Goal: Answer question/provide support: Answer question/provide support

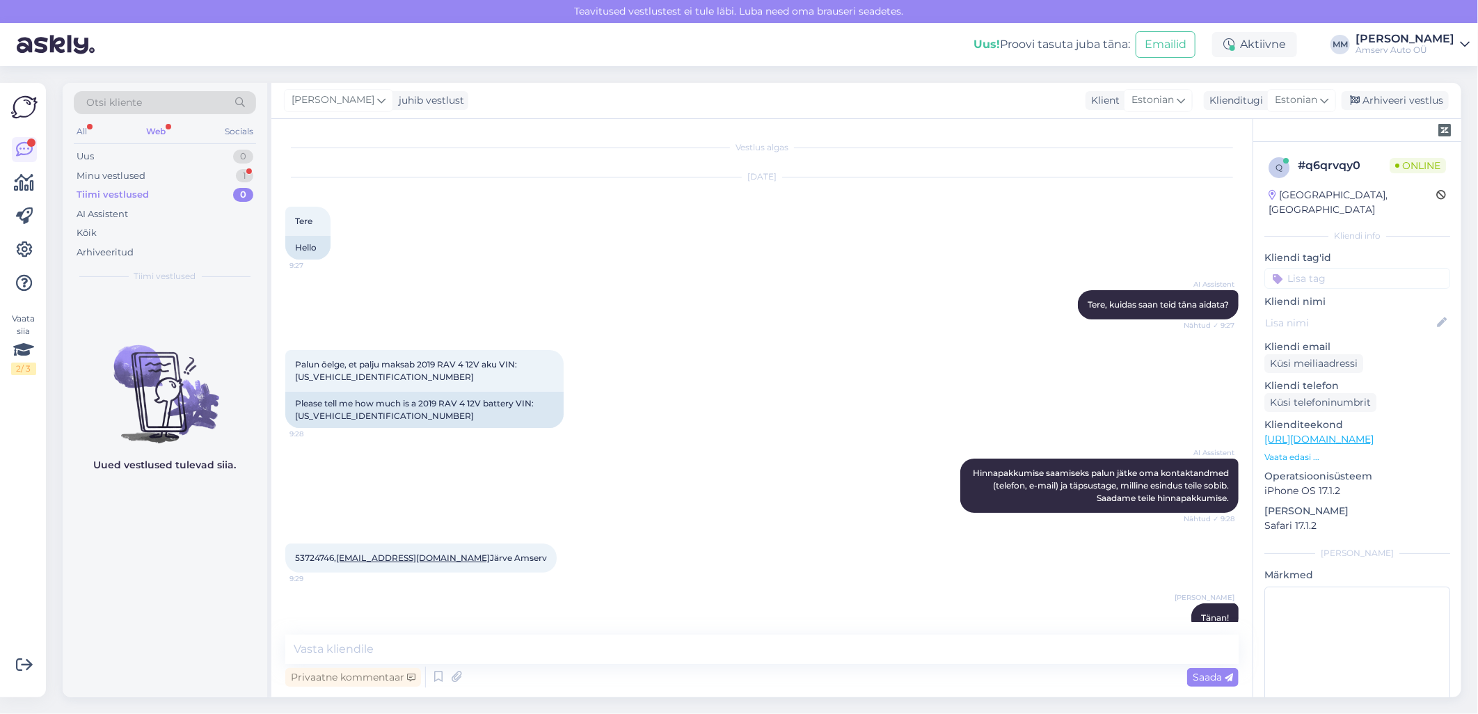
scroll to position [19, 0]
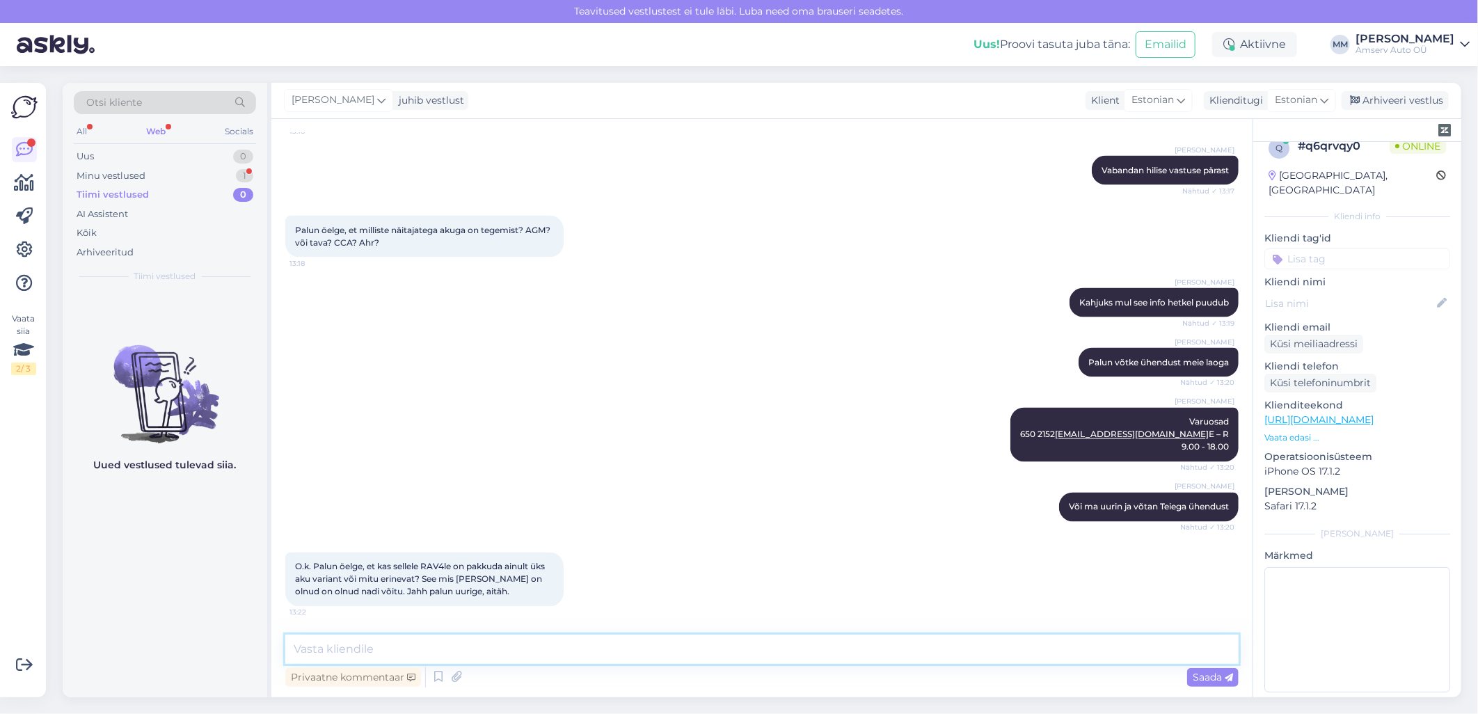
click at [397, 648] on textarea at bounding box center [761, 648] width 953 height 29
paste textarea "Kataloog pakub ainult ühte akut, rohkem variante ei ole. Tavaline aku, ei ole A…"
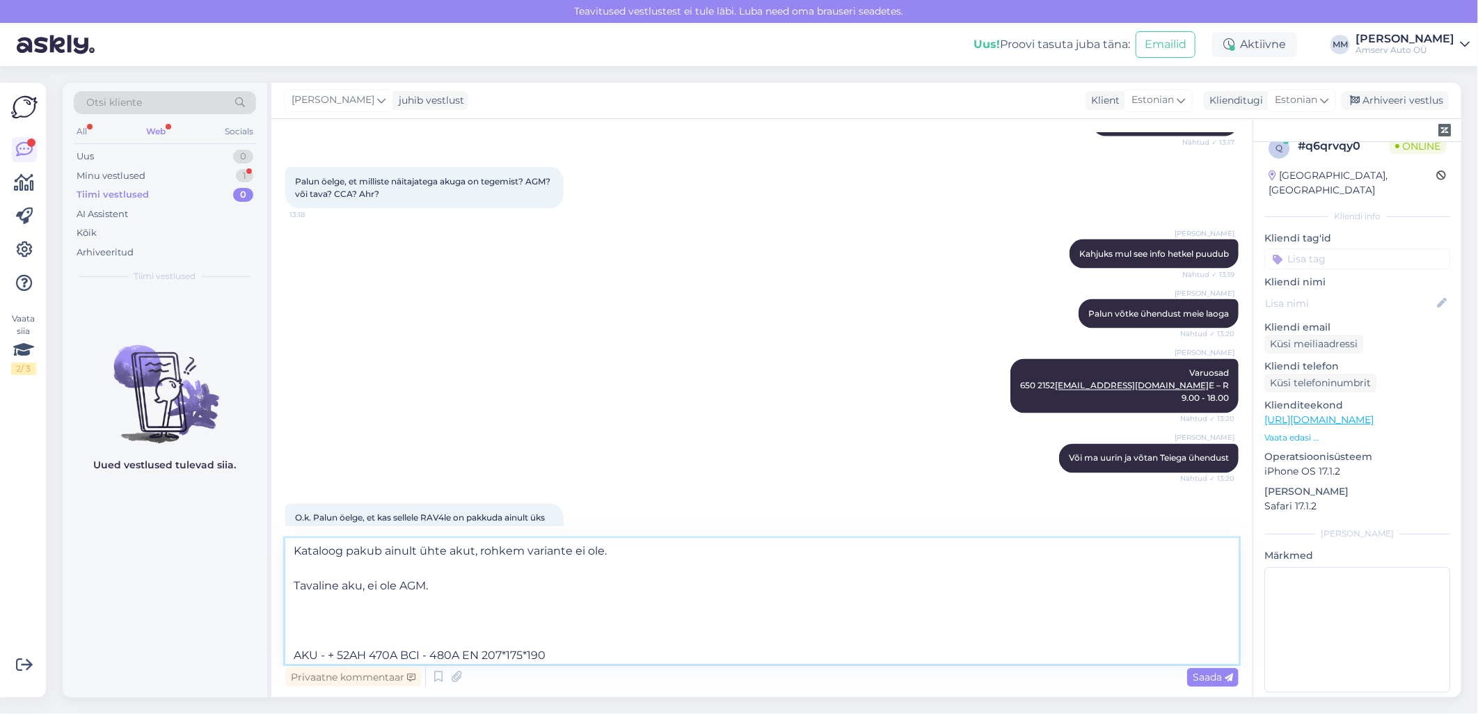
scroll to position [0, 0]
click at [293, 586] on textarea "Kataloog pakub ainult ühte akut, rohkem variante ei ole. Tavaline aku, ei ole A…" at bounding box center [761, 600] width 953 height 125
click at [294, 638] on textarea "Kataloog pakub ainult ühte akut, rohkem variante ei ole. Tavaline aku, ei ole A…" at bounding box center [761, 600] width 953 height 125
click at [296, 590] on textarea "Kataloog pakub ainult ühte akut, rohkem variante ei ole. Tavaline aku, ei ole A…" at bounding box center [761, 600] width 953 height 125
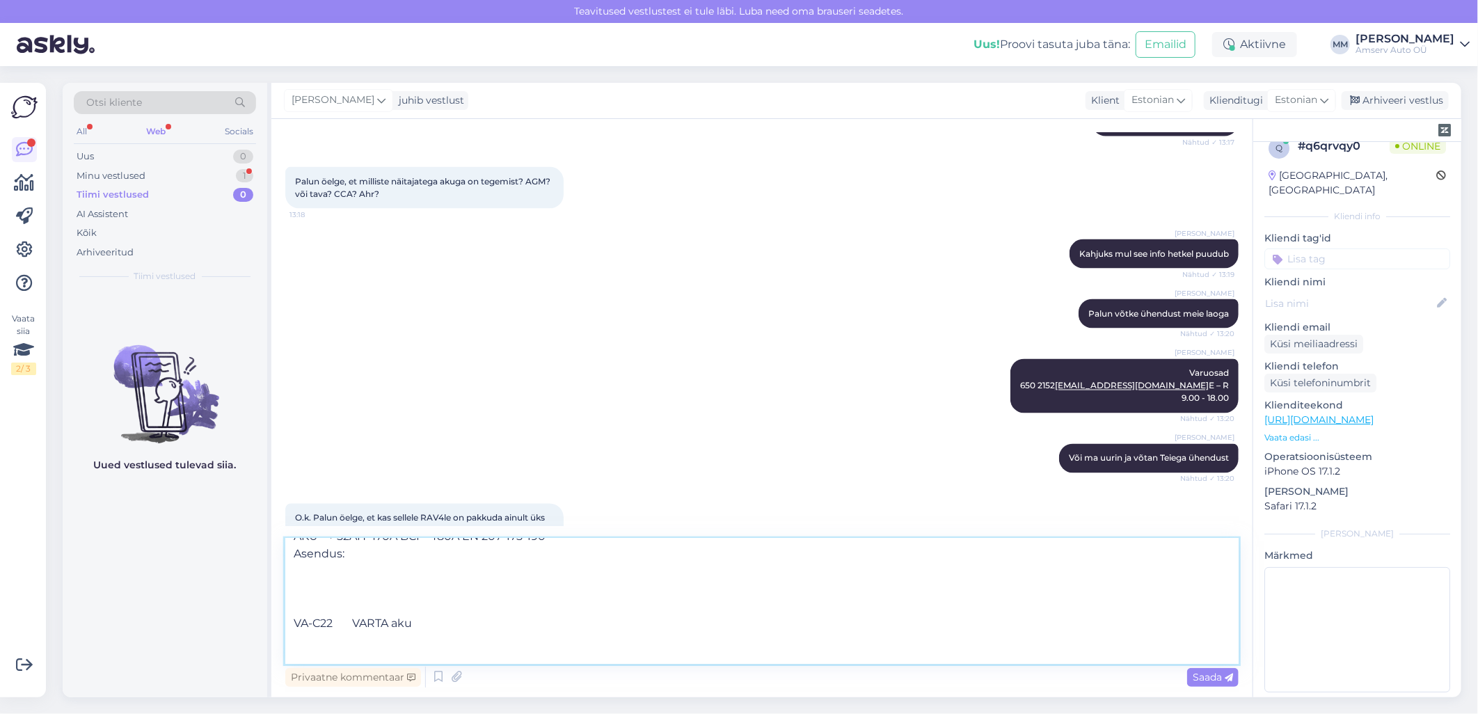
scroll to position [35, 0]
click at [294, 637] on textarea "Kataloog pakub ainult ühte akut, rohkem variante ei ole. Tavaline aku, ei ole A…" at bounding box center [761, 600] width 953 height 125
click at [294, 656] on textarea "Kataloog pakub ainult ühte akut, rohkem variante ei ole. Tavaline aku, ei ole A…" at bounding box center [761, 600] width 953 height 125
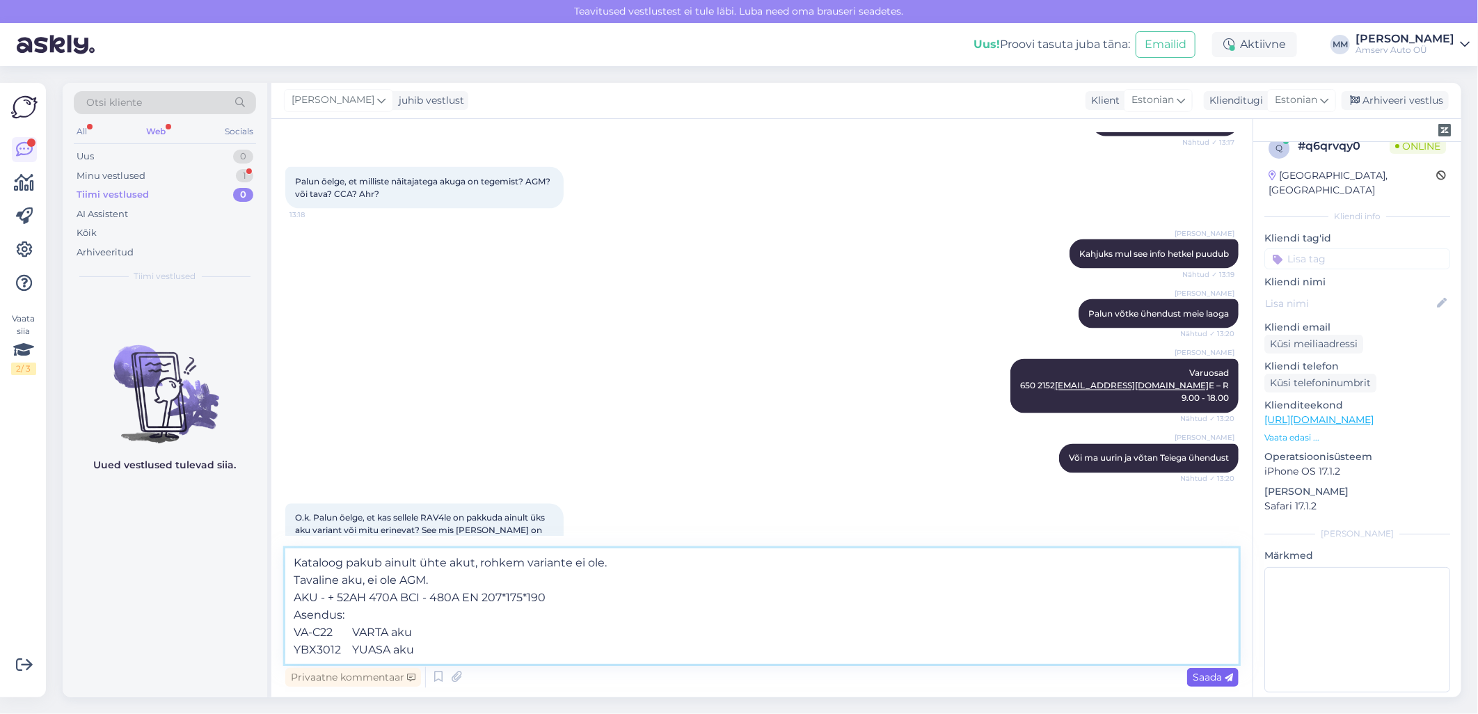
type textarea "Kataloog pakub ainult ühte akut, rohkem variante ei ole. Tavaline aku, ei ole A…"
click at [1209, 682] on div "Saada" at bounding box center [1212, 677] width 51 height 19
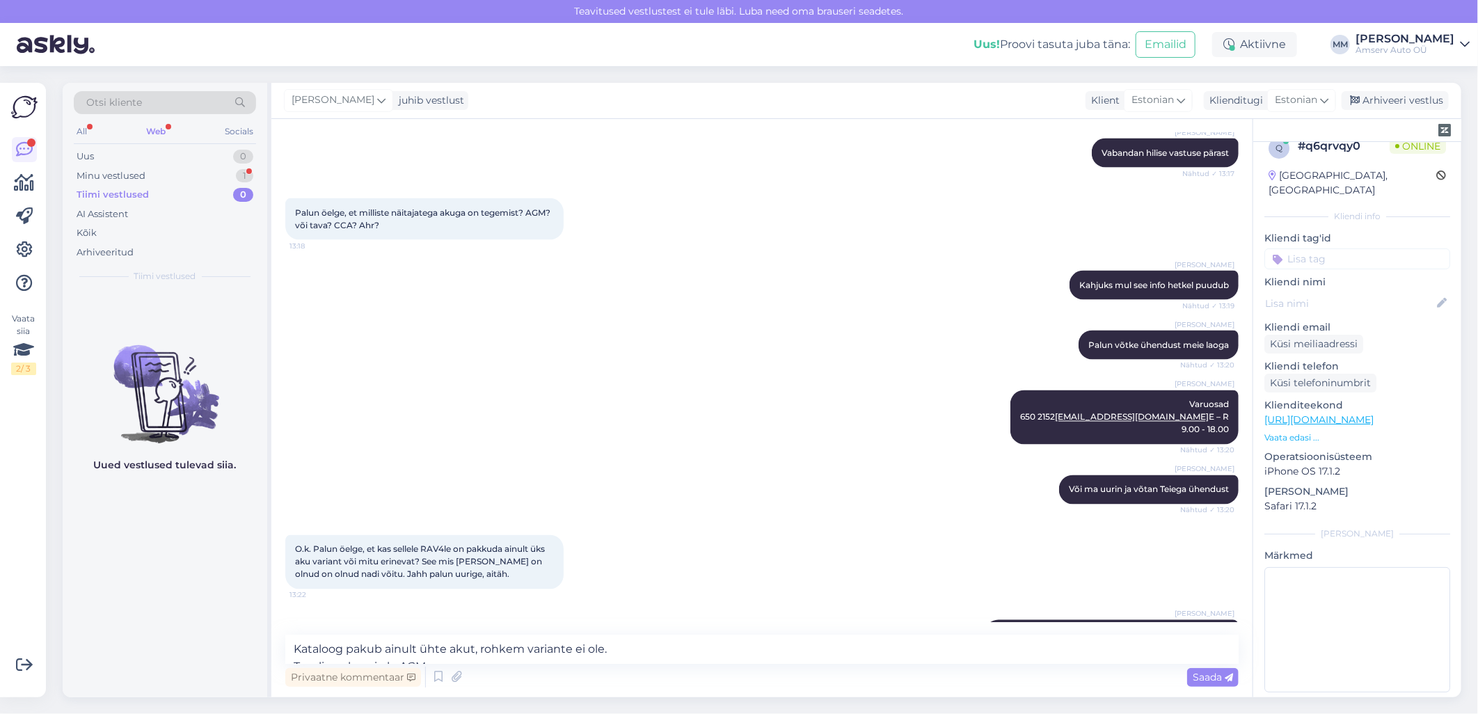
scroll to position [1437, 0]
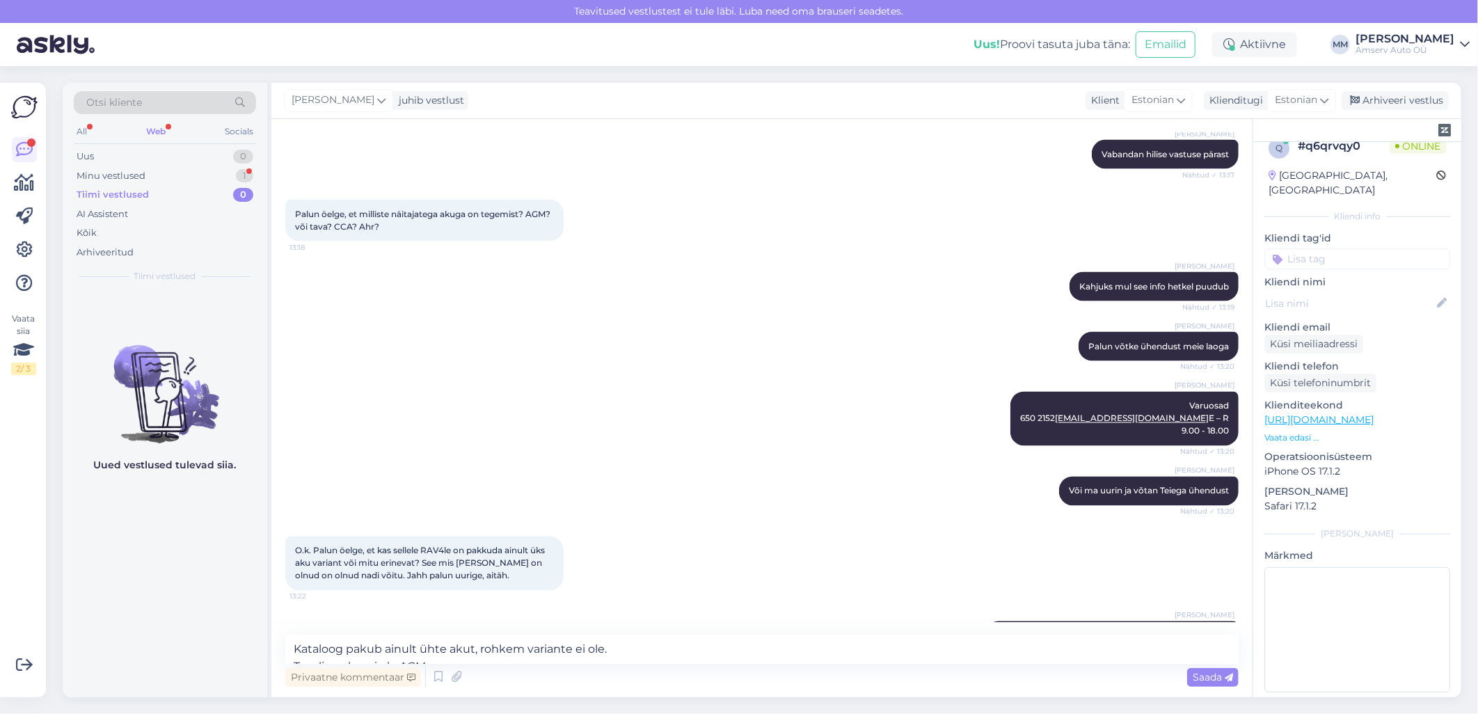
click at [146, 129] on div "Web" at bounding box center [155, 131] width 25 height 18
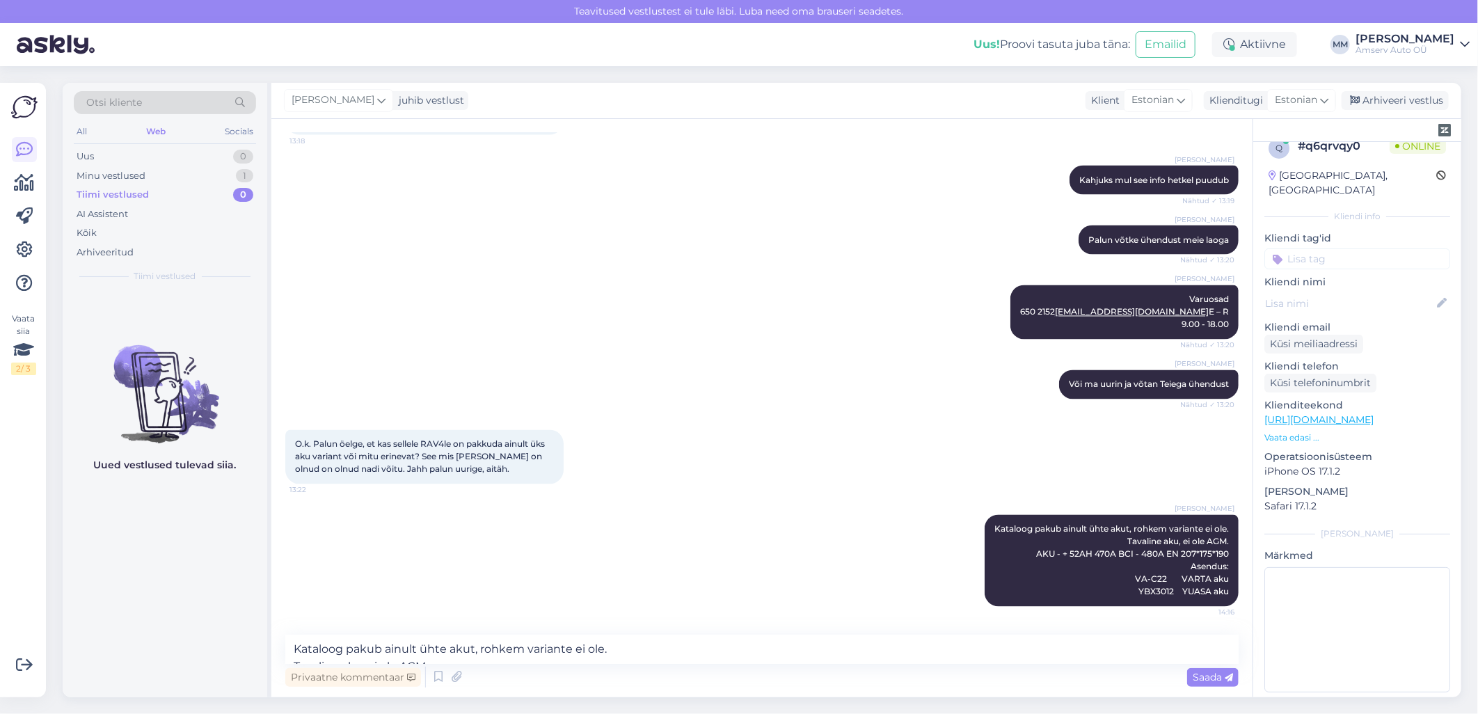
scroll to position [1592, 0]
click at [455, 656] on textarea "Kataloog pakub ainult ühte akut, rohkem variante ei ole. Tavaline aku, ei ole A…" at bounding box center [761, 648] width 953 height 29
type textarea "Kui Teil on rohkem küsimusi , palun võtke ühendust meie laoga"
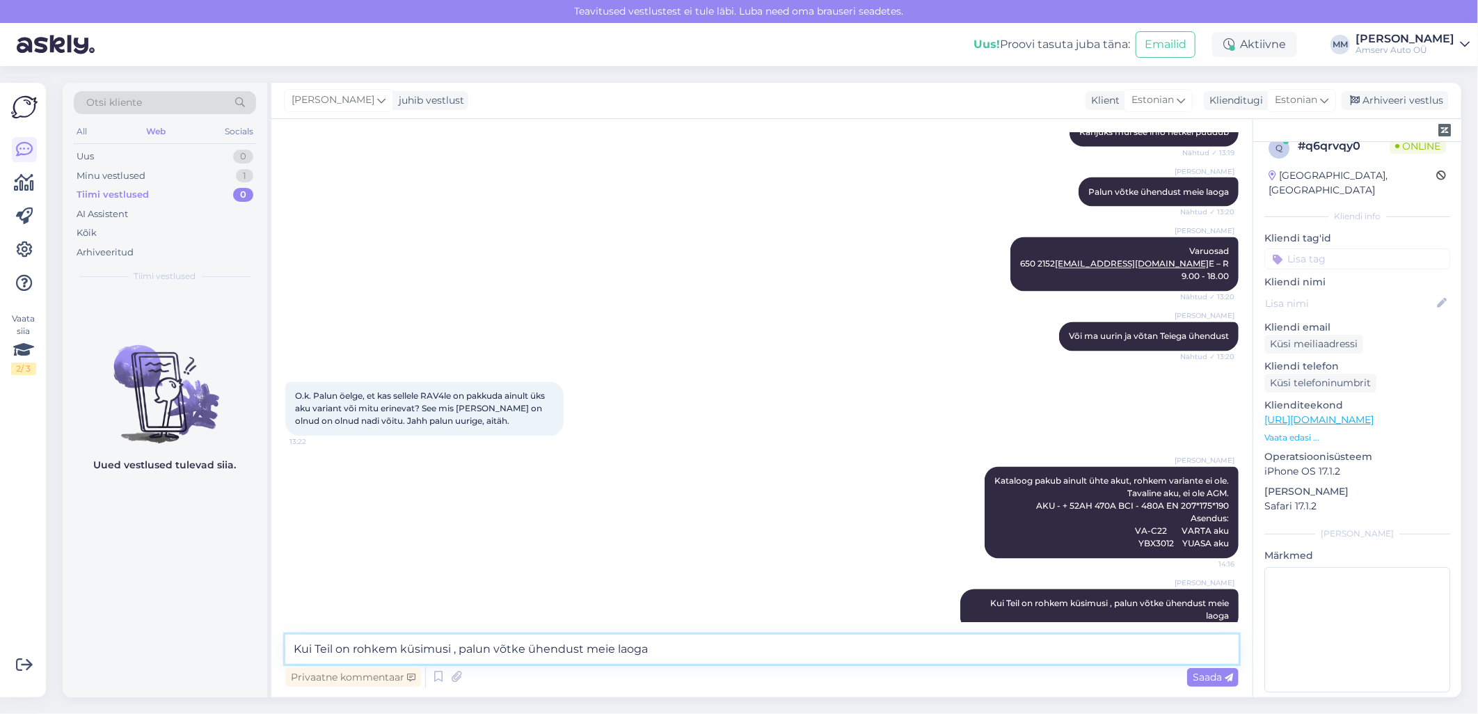
scroll to position [1665, 0]
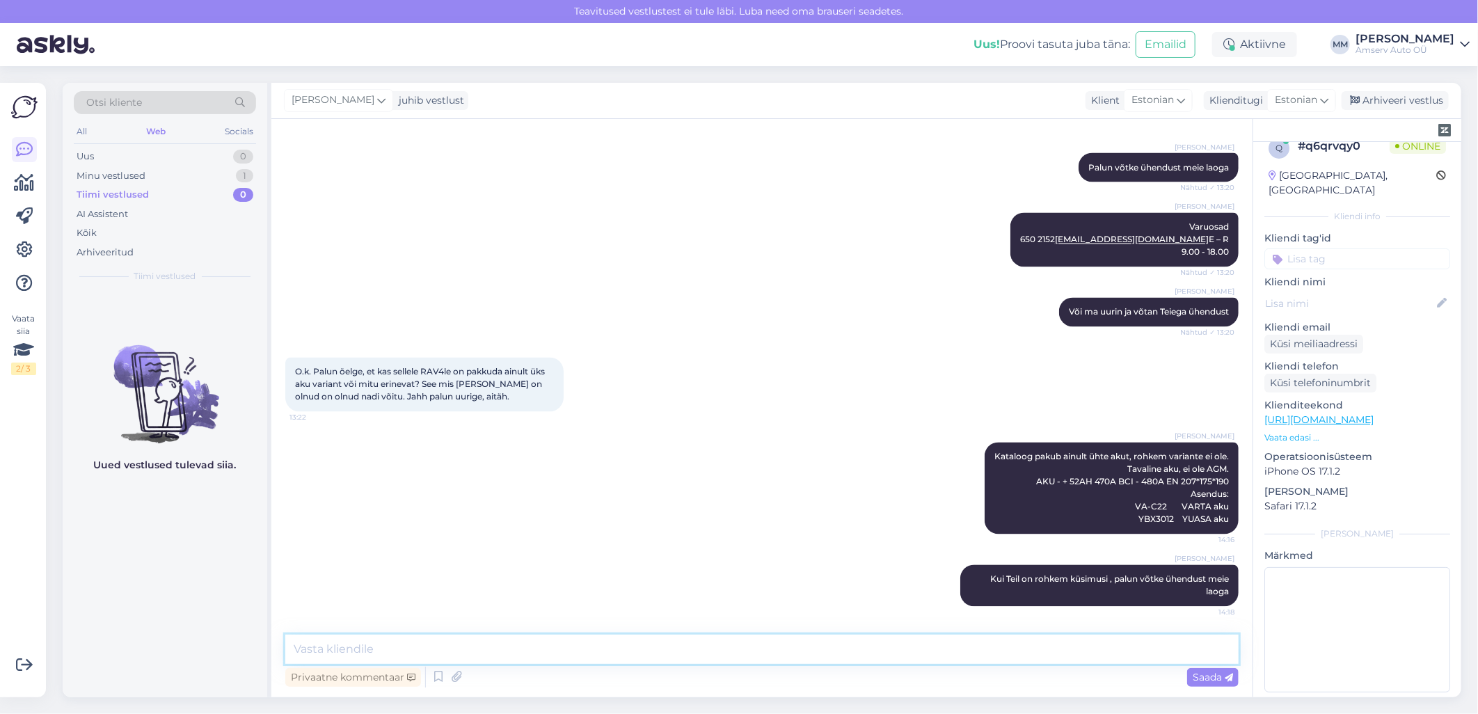
paste textarea "[PERSON_NAME] varuosade spetsialist 650 2152 [PERSON_NAME][EMAIL_ADDRESS][PERSO…"
type textarea "[PERSON_NAME] varuosade spetsialist 650 2152 [PERSON_NAME][EMAIL_ADDRESS][PERSO…"
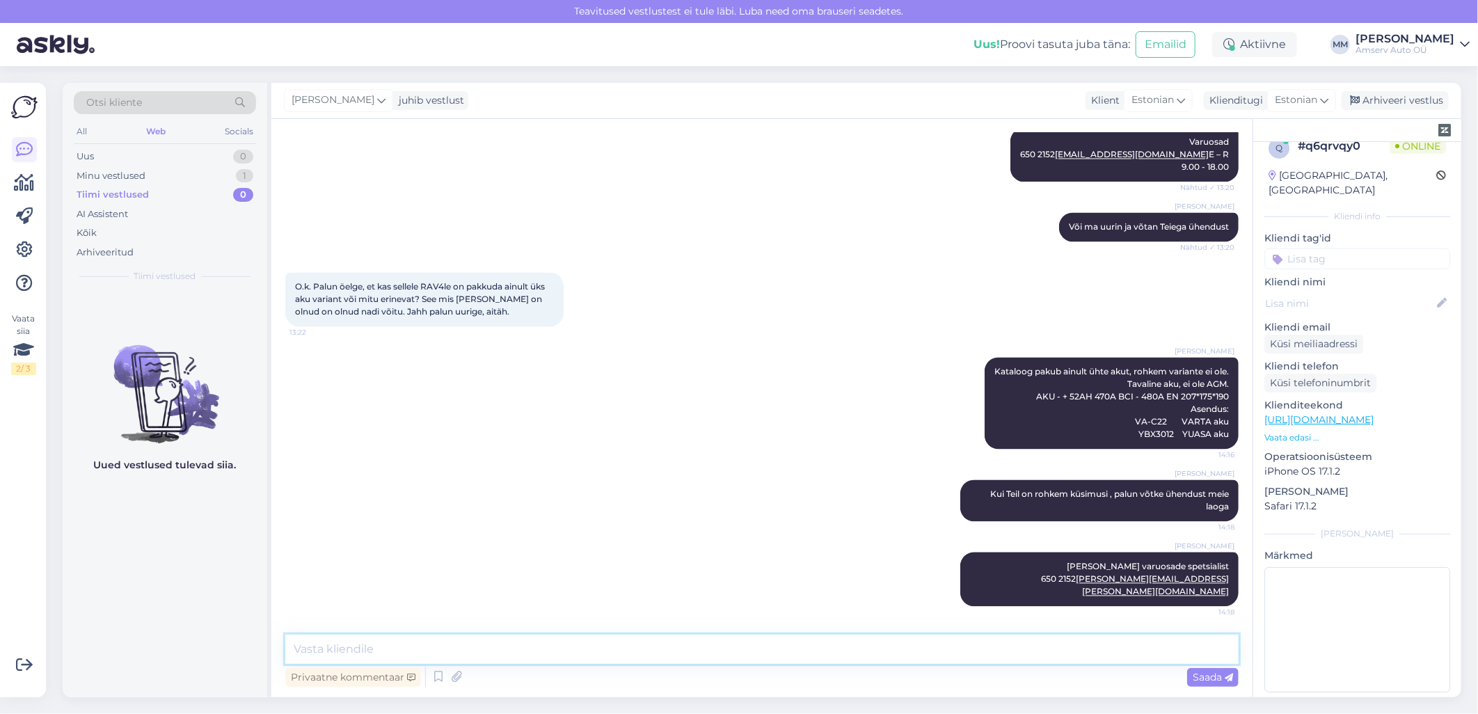
scroll to position [1762, 0]
click at [790, 648] on textarea at bounding box center [761, 648] width 953 height 29
type textarea "K"
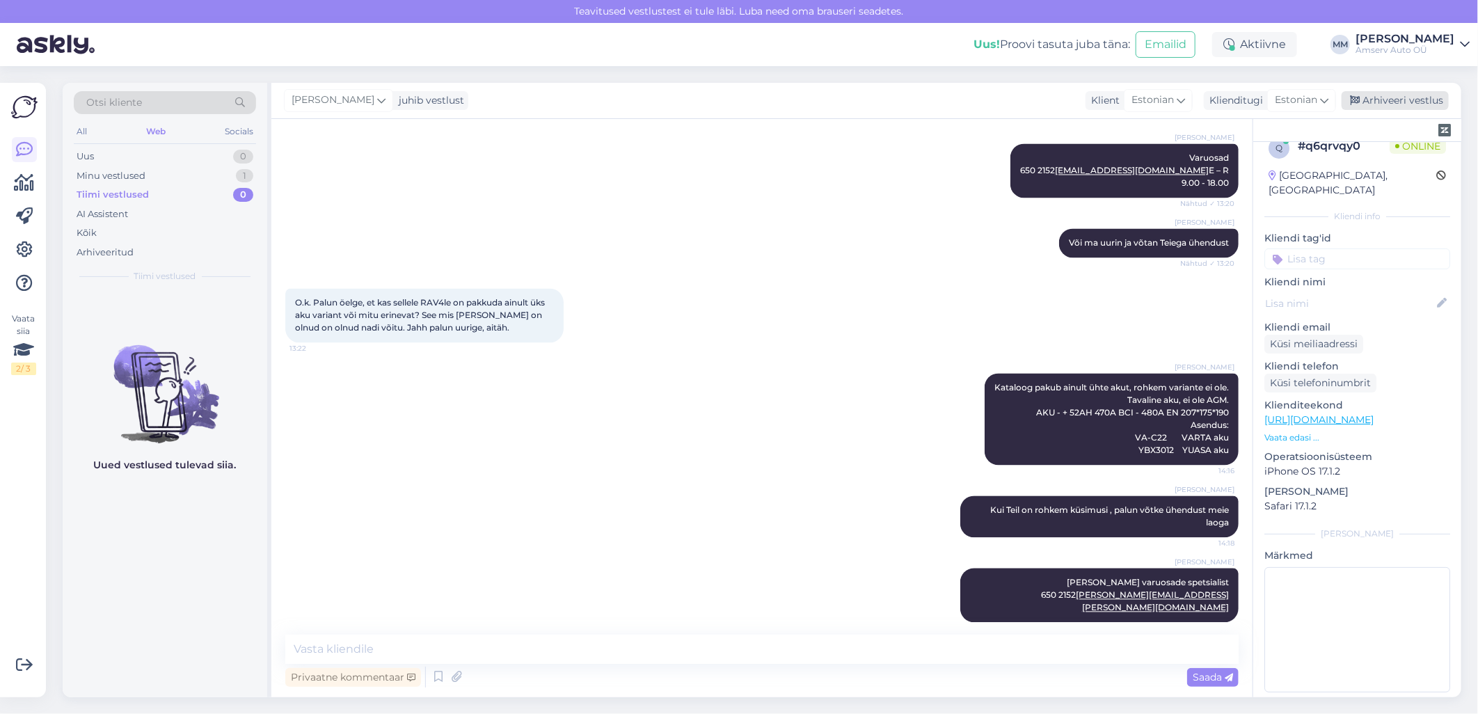
click at [1380, 102] on div "Arhiveeri vestlus" at bounding box center [1394, 100] width 107 height 19
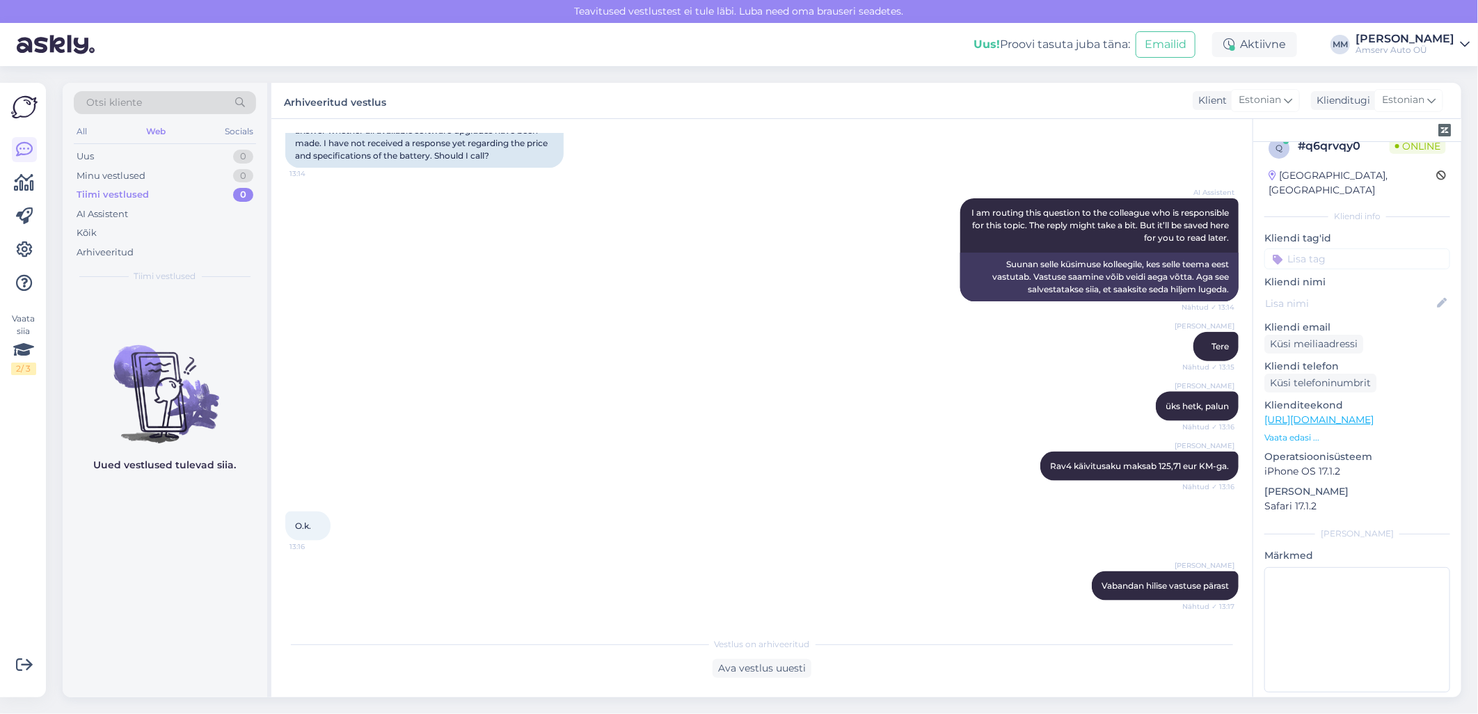
scroll to position [989, 0]
